Goal: Task Accomplishment & Management: Manage account settings

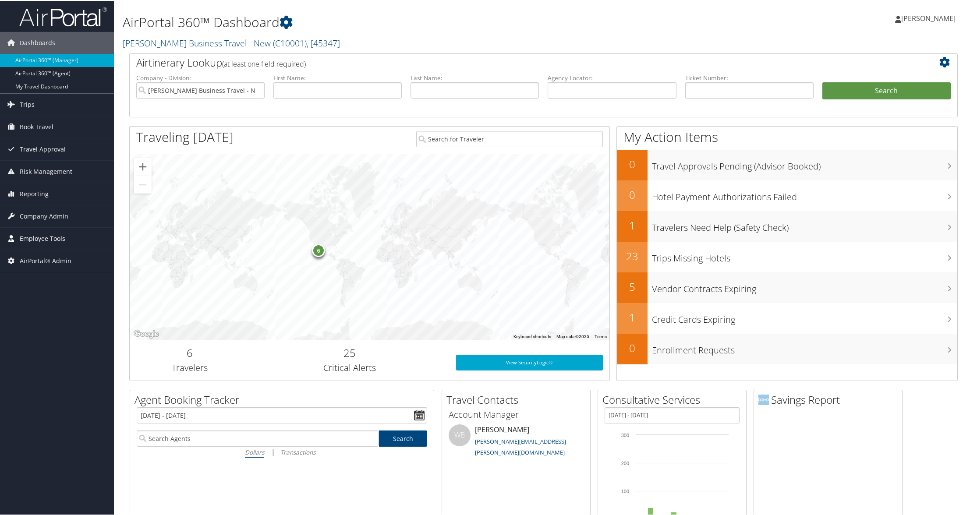
click at [59, 237] on span "Employee Tools" at bounding box center [43, 238] width 46 height 22
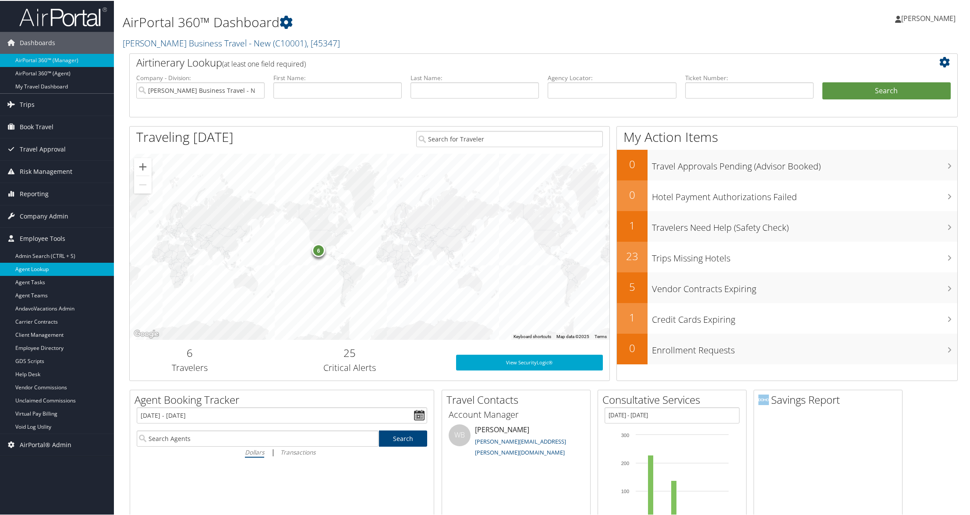
click at [46, 265] on link "Agent Lookup" at bounding box center [57, 268] width 114 height 13
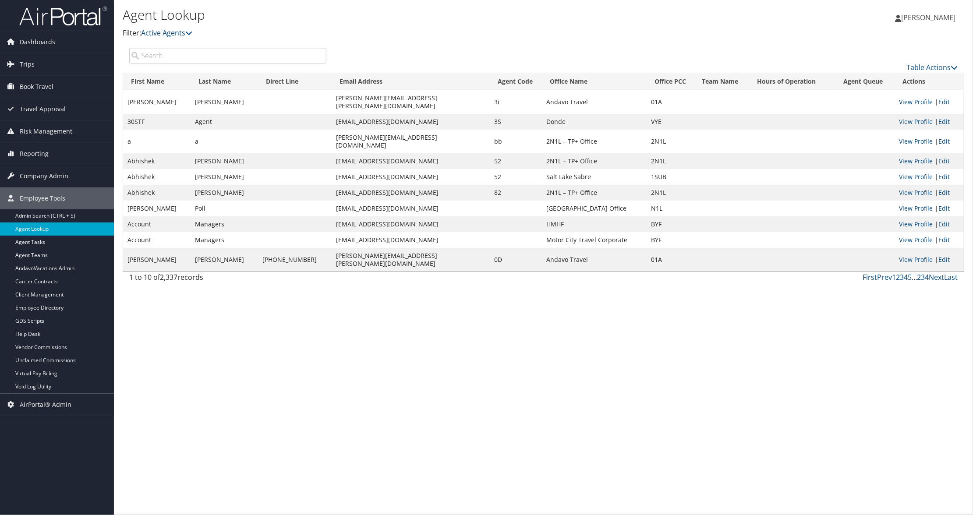
click at [221, 54] on input "search" at bounding box center [227, 56] width 197 height 16
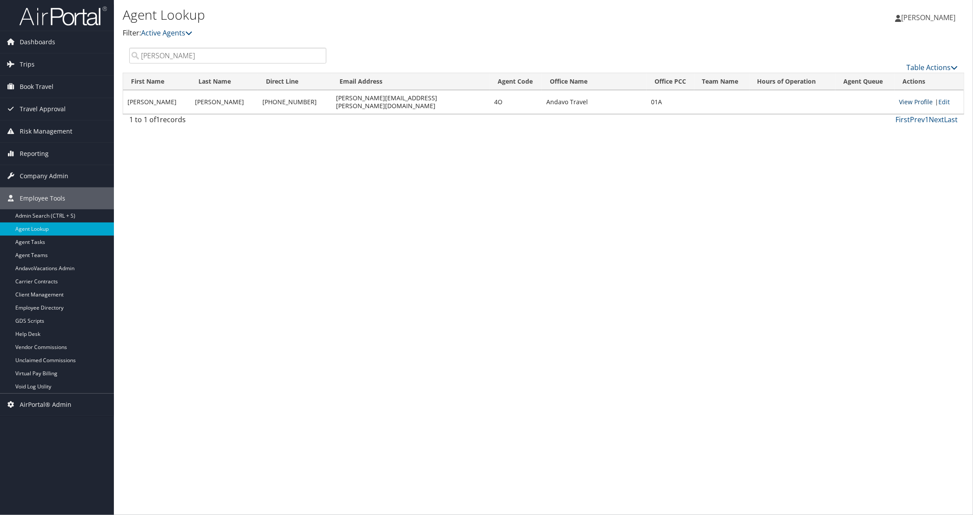
type input "jonathan"
click at [918, 98] on link "View Profile" at bounding box center [916, 102] width 34 height 8
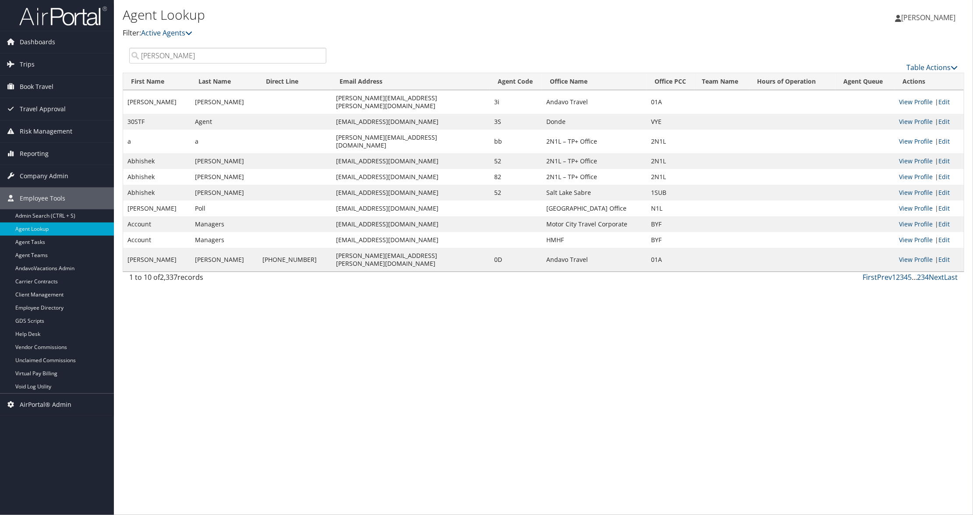
click at [182, 51] on input "jonathan" at bounding box center [227, 56] width 197 height 16
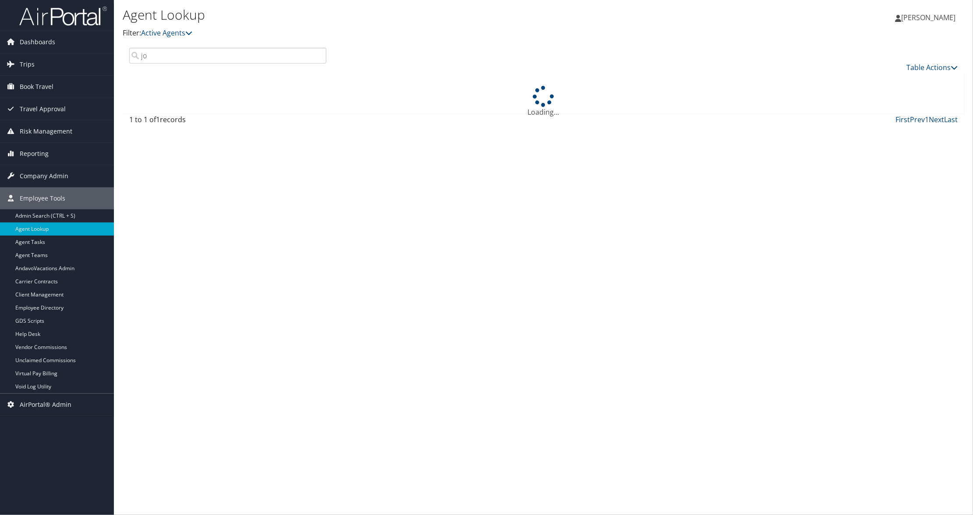
type input "j"
type input "d"
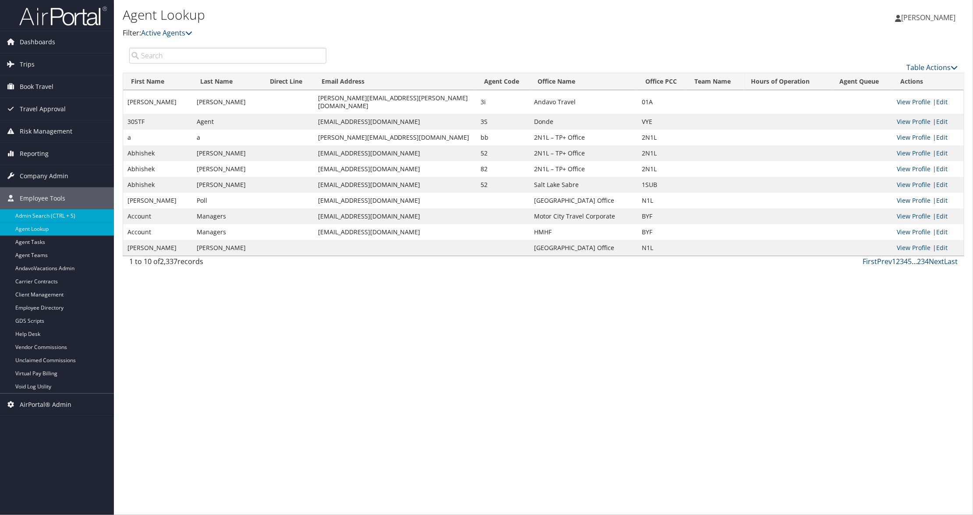
click at [60, 218] on link "Admin Search (CTRL + S)" at bounding box center [57, 215] width 114 height 13
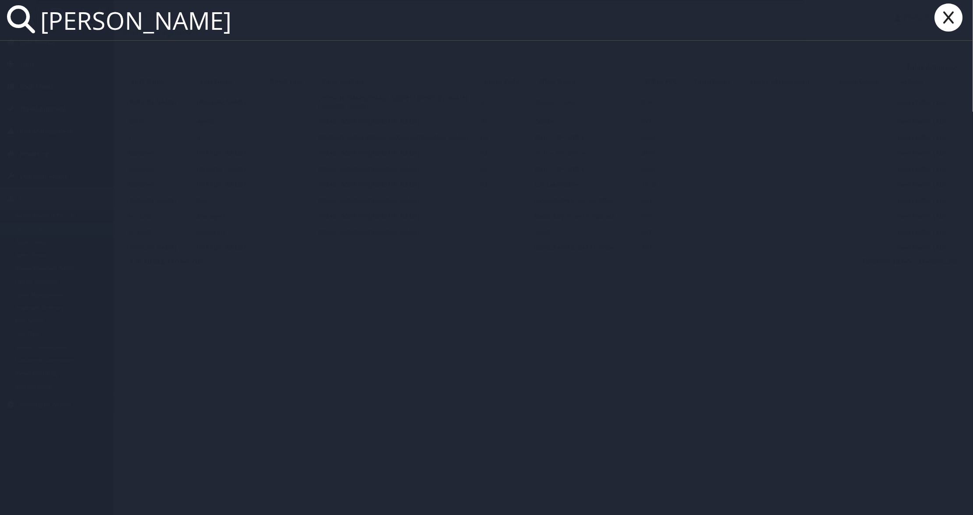
type input "jonathan law"
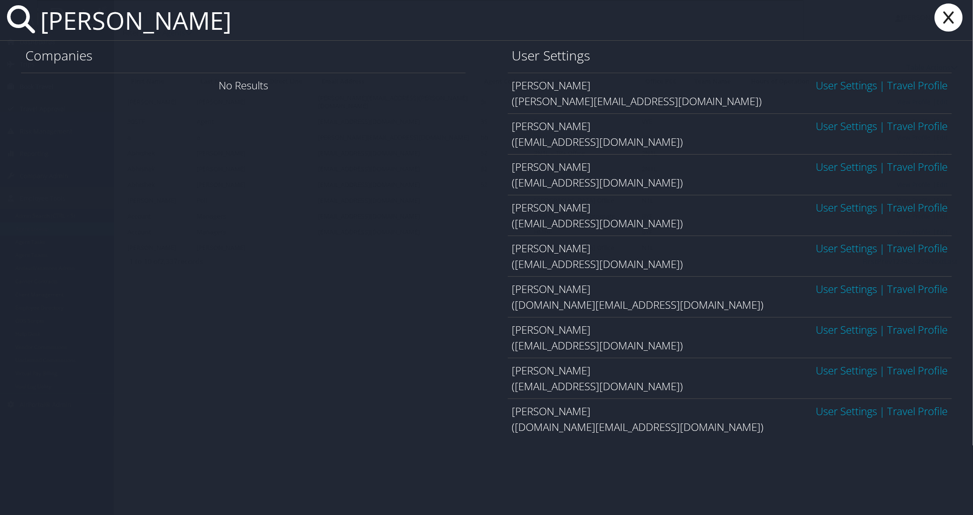
click at [844, 410] on link "User Settings" at bounding box center [846, 411] width 61 height 14
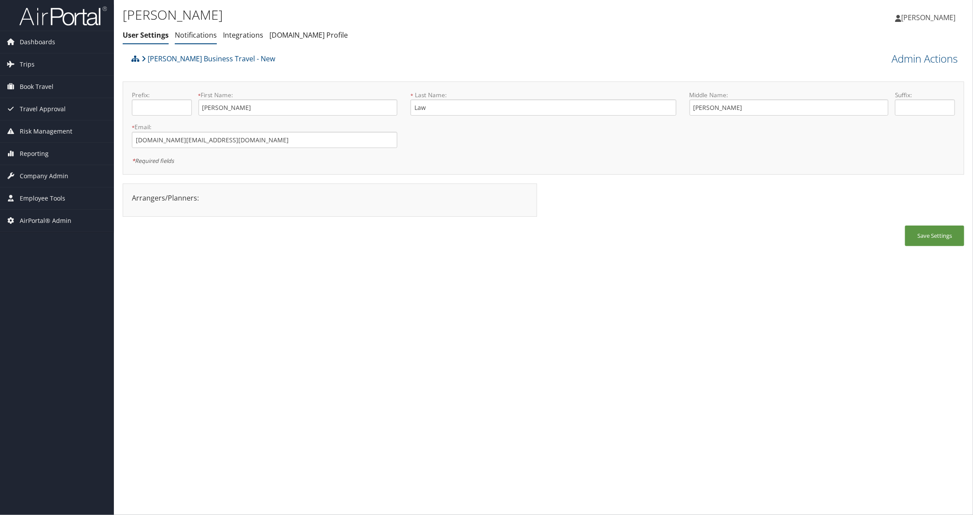
click at [204, 35] on link "Notifications" at bounding box center [196, 35] width 42 height 10
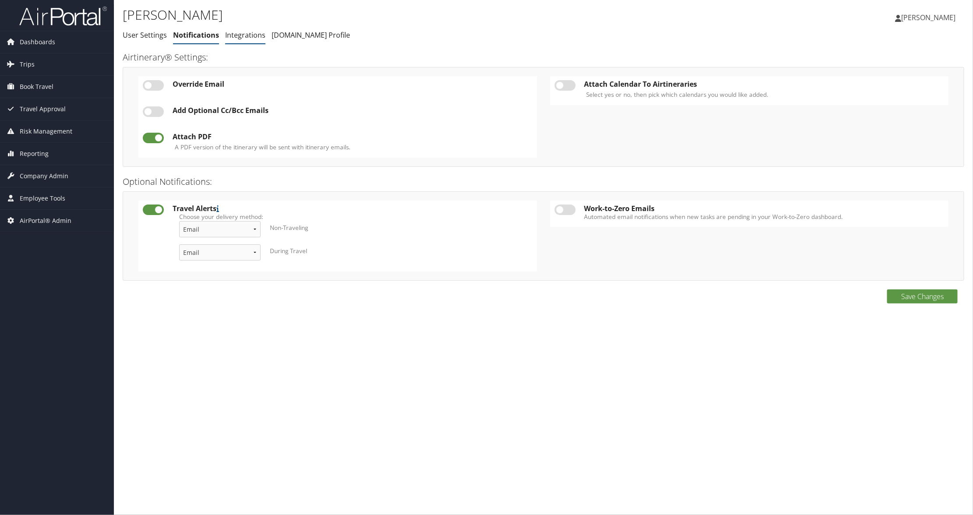
click at [257, 35] on link "Integrations" at bounding box center [245, 35] width 40 height 10
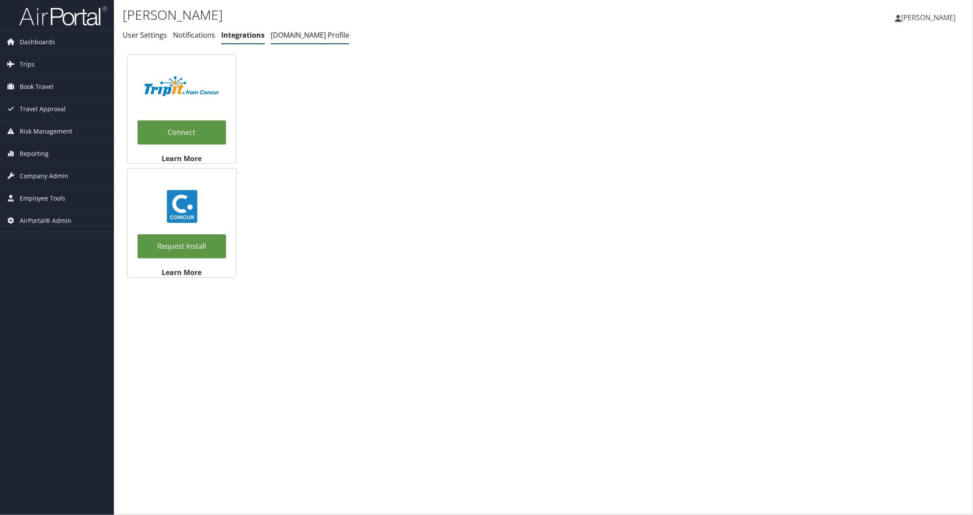
click at [336, 29] on li "[DOMAIN_NAME] Profile" at bounding box center [310, 36] width 78 height 16
click at [331, 32] on link "[DOMAIN_NAME] Profile" at bounding box center [310, 35] width 78 height 10
